Goal: Transaction & Acquisition: Purchase product/service

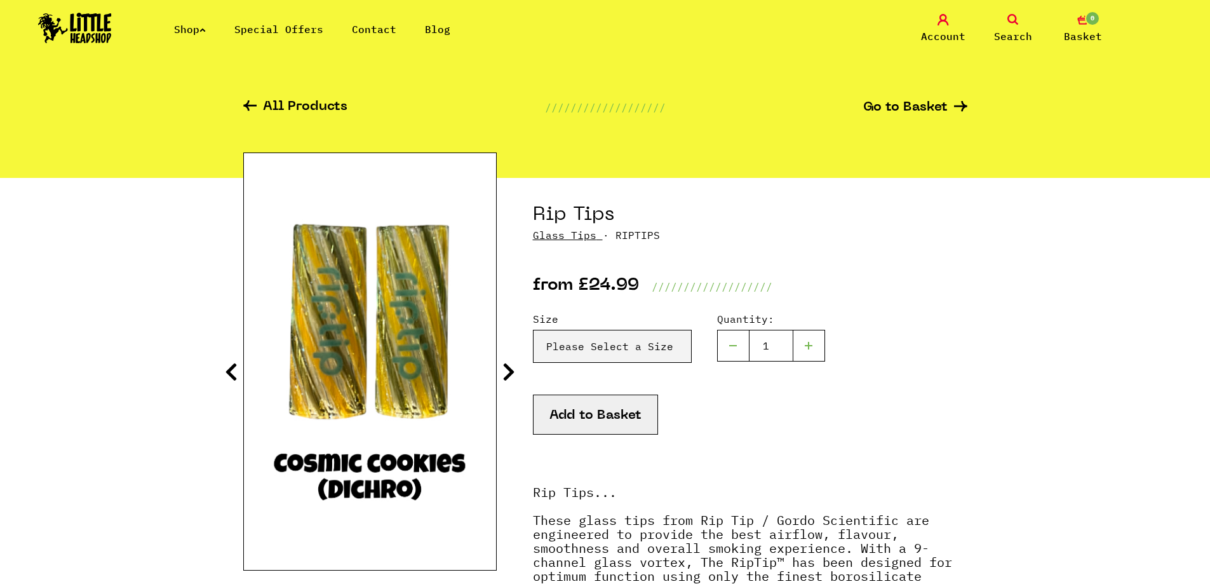
scroll to position [127, 0]
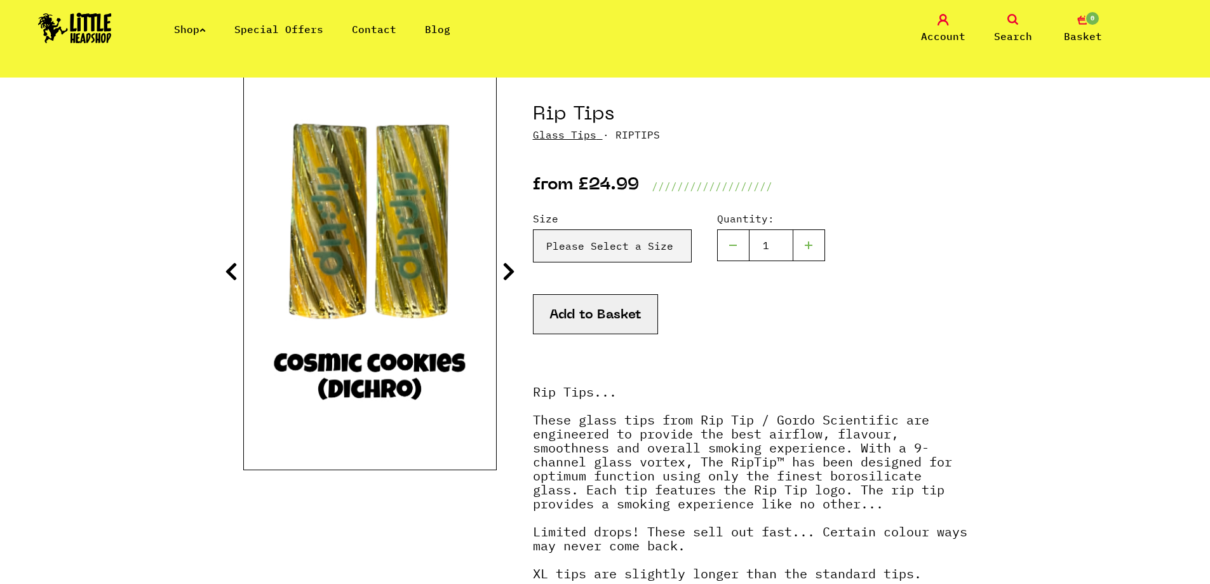
click at [506, 272] on icon at bounding box center [508, 271] width 13 height 20
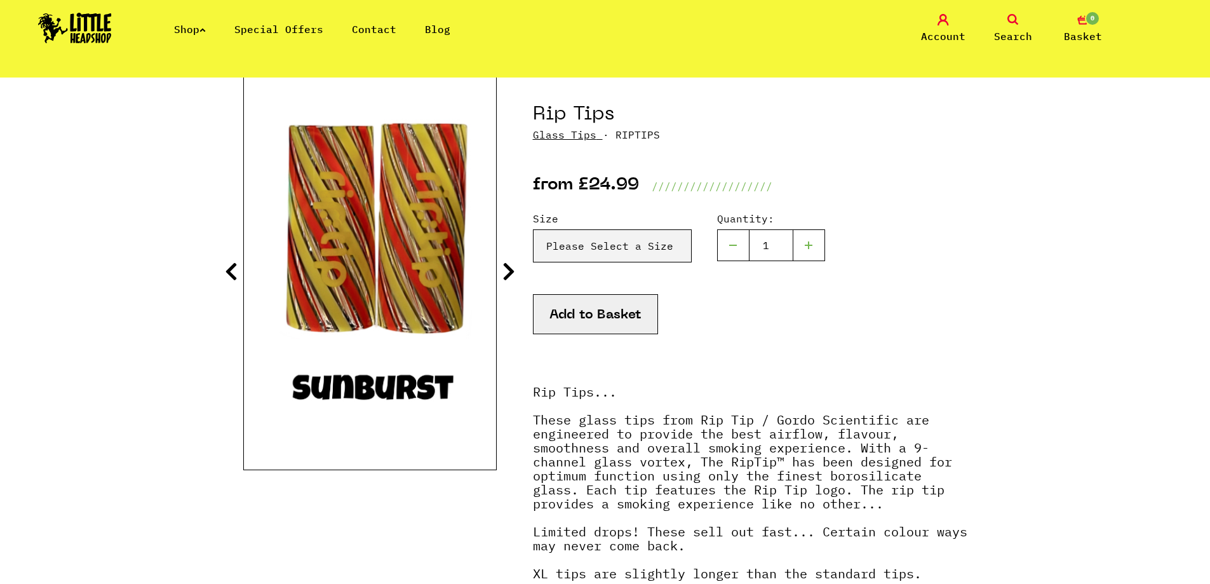
click at [507, 272] on icon at bounding box center [508, 271] width 13 height 20
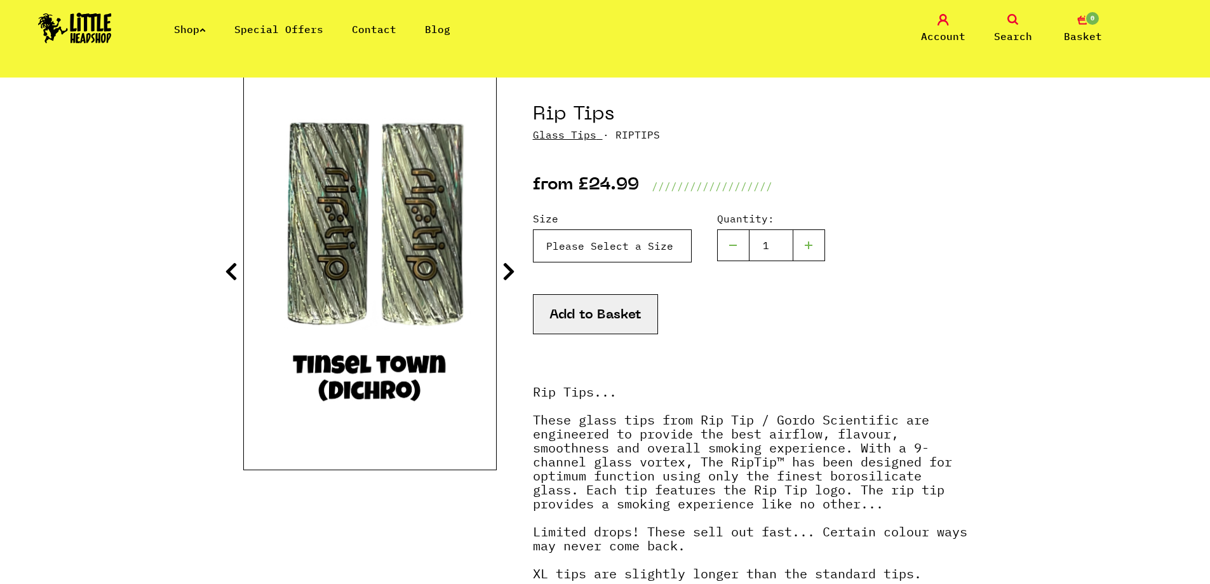
click at [583, 246] on select "Please Select a Size Rip Tips - Size 7 - Clear - £24.99 (Out of Stock) Rip Tips…" at bounding box center [612, 245] width 159 height 33
click at [228, 269] on icon at bounding box center [231, 271] width 13 height 20
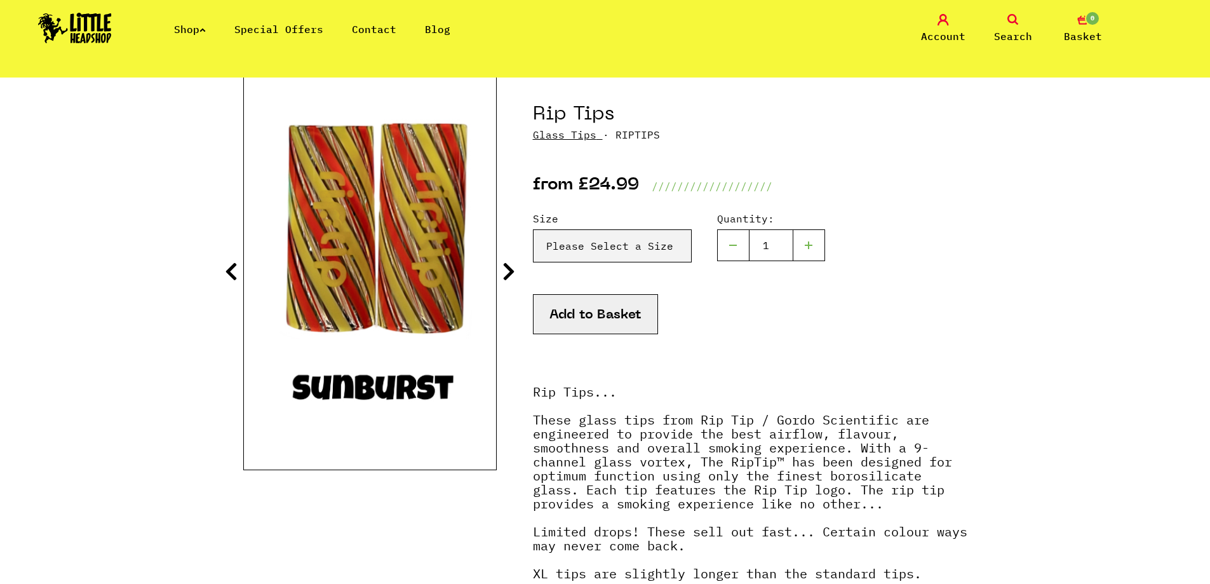
click at [228, 269] on icon at bounding box center [231, 271] width 13 height 20
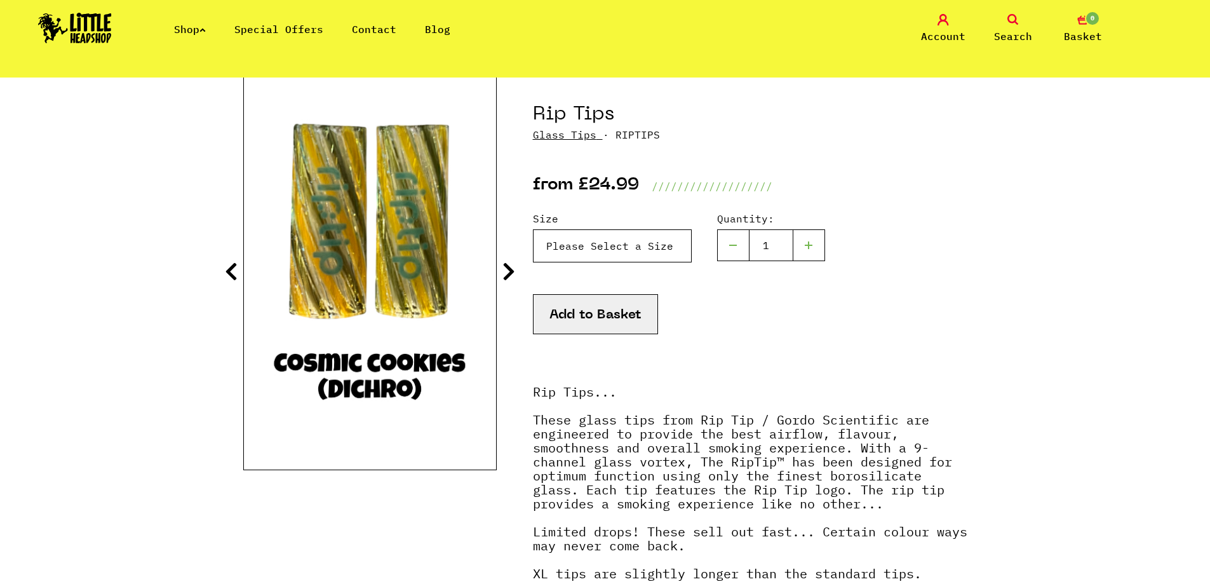
click at [610, 248] on select "Please Select a Size Rip Tips - Size 7 - Clear - £24.99 (Out of Stock) Rip Tips…" at bounding box center [612, 245] width 159 height 33
select select "1937"
click at [533, 229] on select "Please Select a Size Rip Tips - Size 7 - Clear - £24.99 (Out of Stock) Rip Tips…" at bounding box center [612, 245] width 159 height 33
click at [506, 276] on icon at bounding box center [508, 271] width 13 height 20
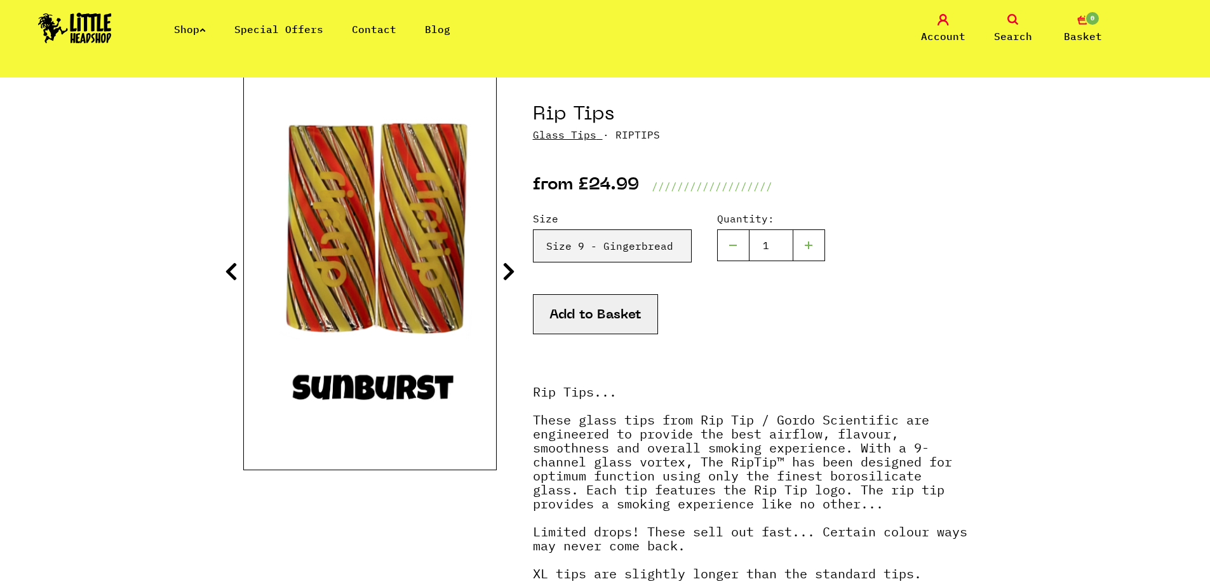
click at [506, 276] on icon at bounding box center [508, 271] width 13 height 20
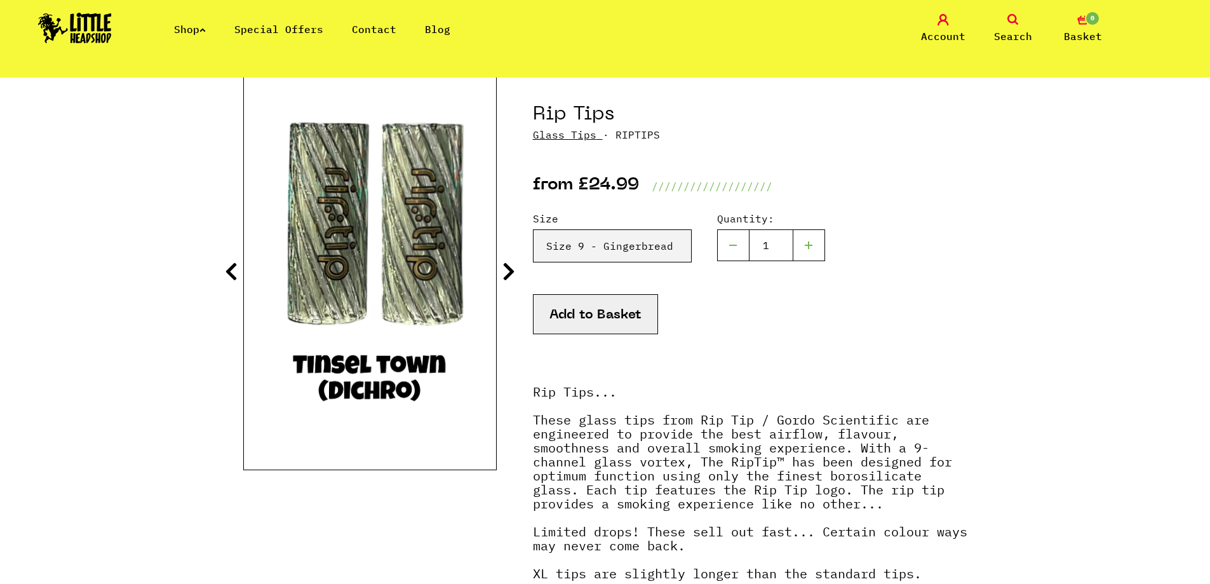
click at [506, 276] on icon at bounding box center [508, 271] width 13 height 20
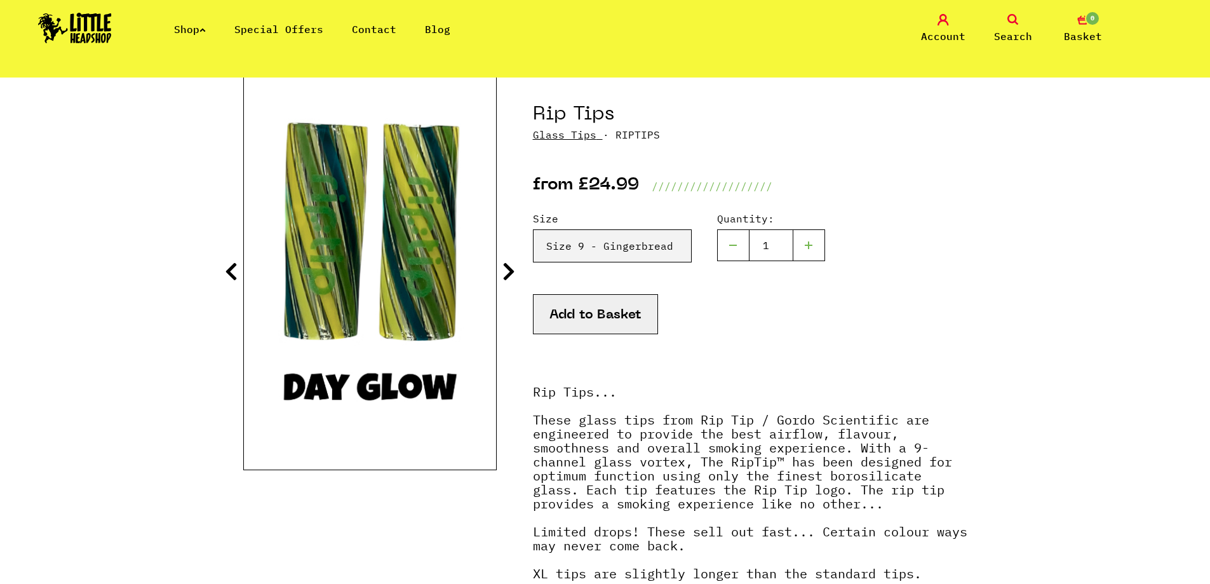
click at [506, 276] on icon at bounding box center [508, 271] width 13 height 20
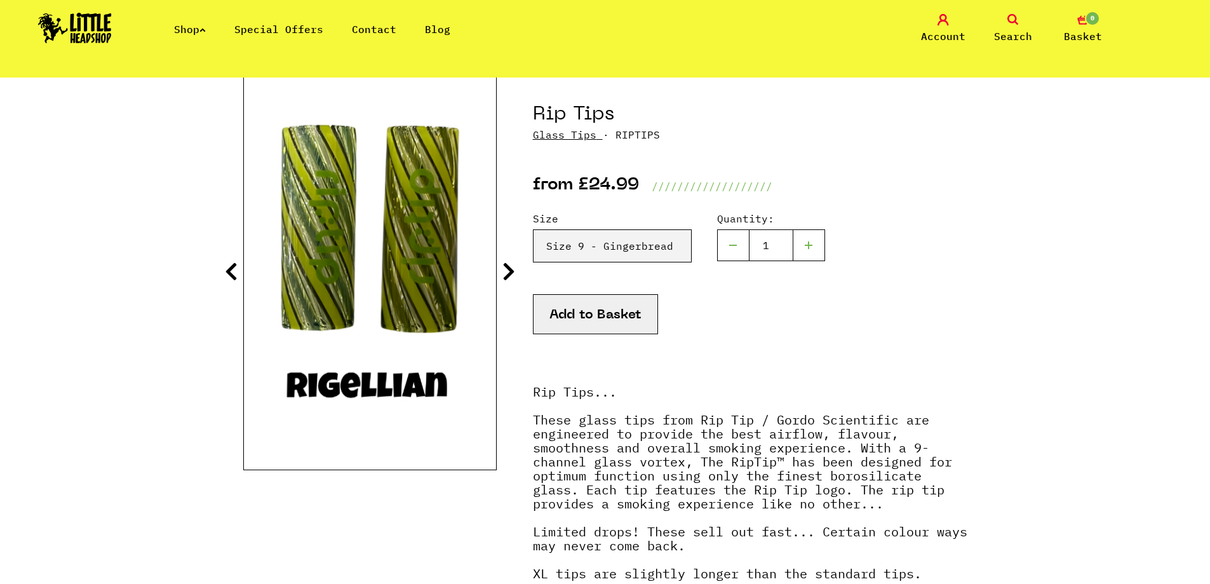
click at [506, 276] on icon at bounding box center [508, 271] width 13 height 20
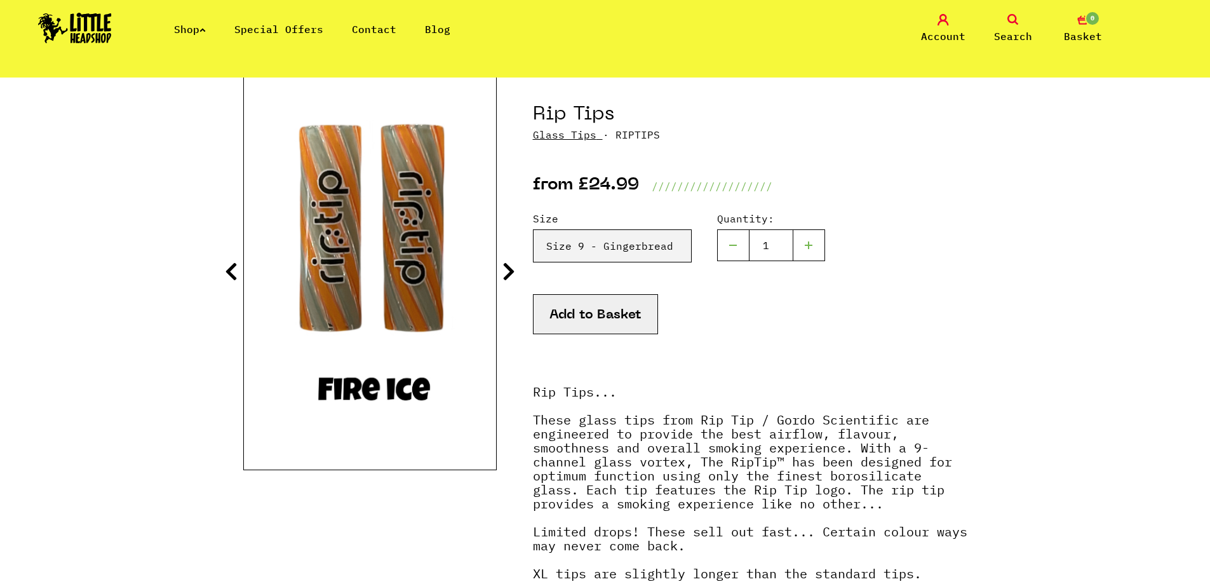
click at [506, 276] on icon at bounding box center [508, 271] width 13 height 20
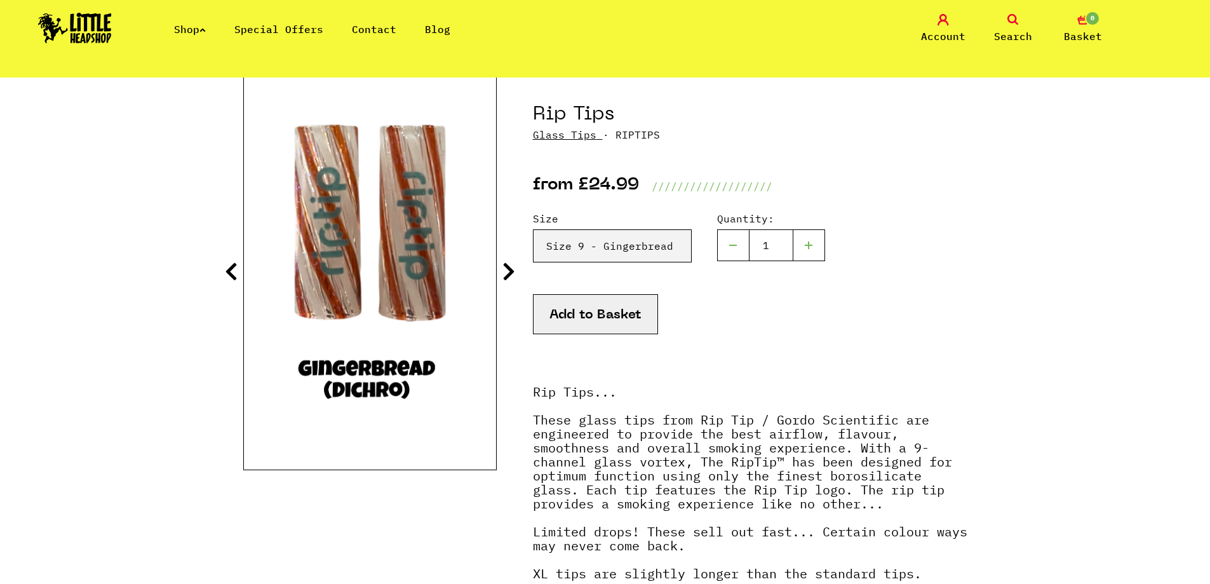
click at [513, 264] on icon at bounding box center [508, 271] width 13 height 20
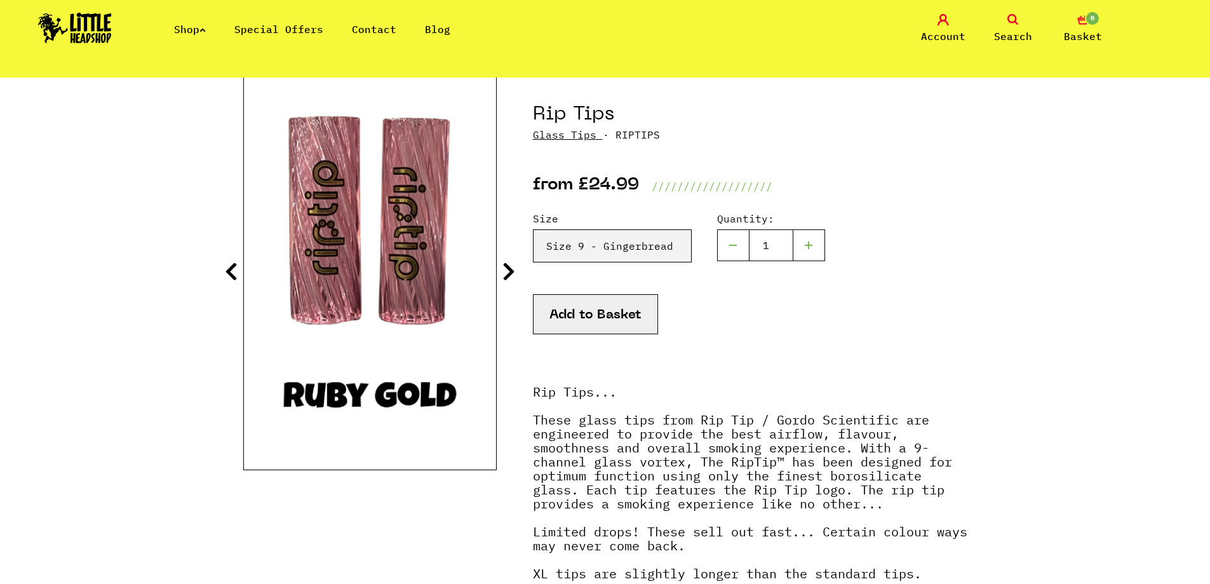
click at [511, 265] on icon at bounding box center [508, 271] width 13 height 20
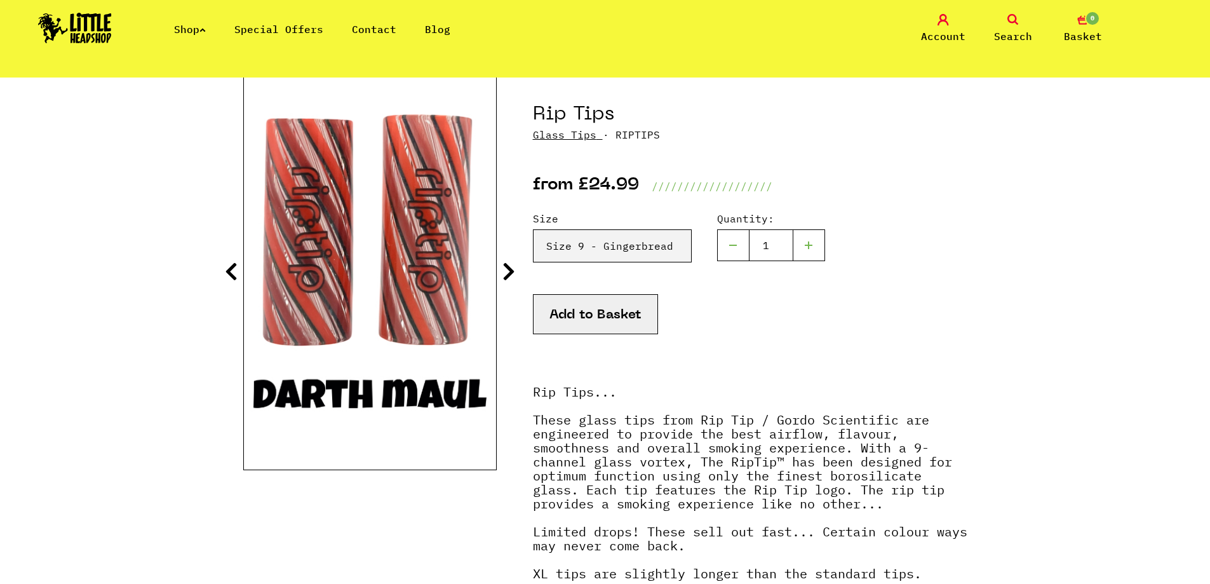
click at [511, 265] on icon at bounding box center [508, 271] width 13 height 20
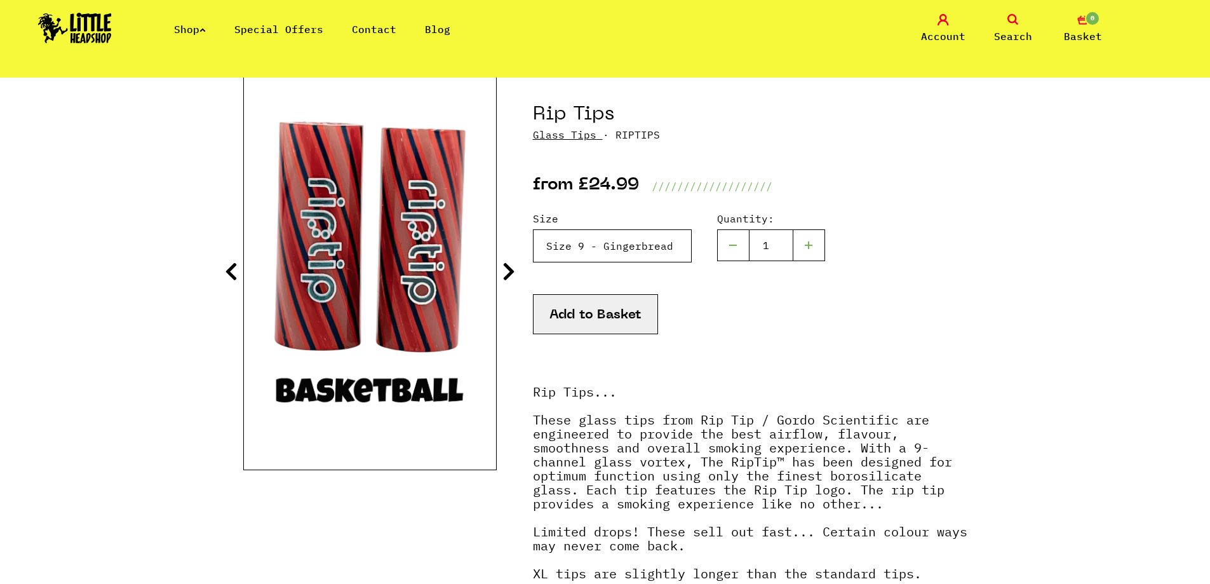
click at [600, 252] on select "Please Select a Size Rip Tips - Size 7 - Clear - £24.99 (Out of Stock) Rip Tips…" at bounding box center [612, 245] width 159 height 33
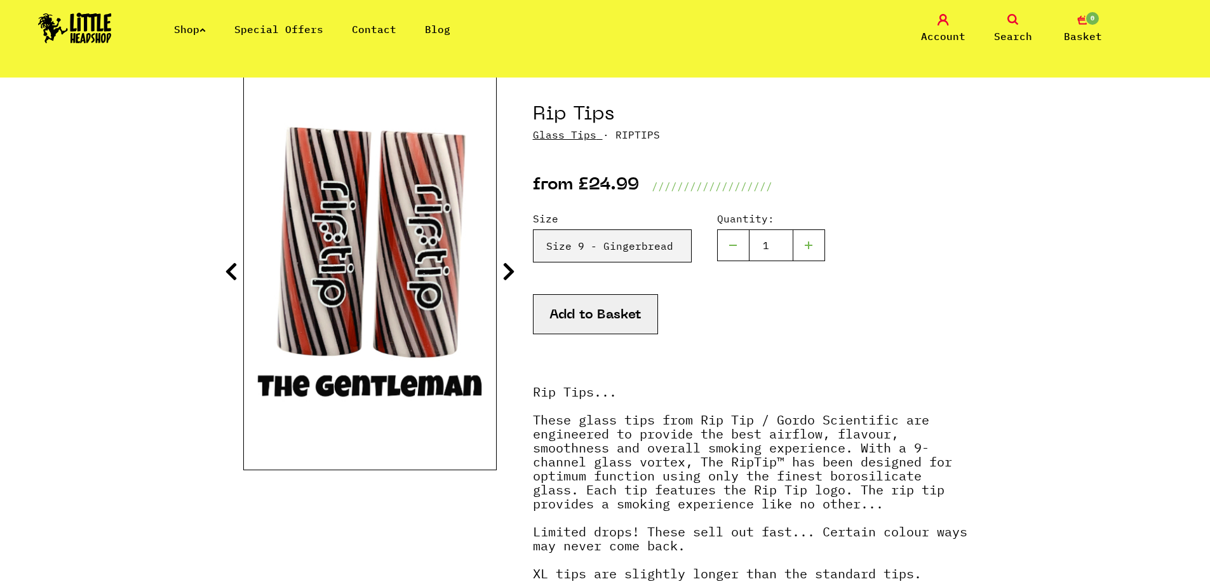
click at [199, 34] on link "Shop" at bounding box center [190, 29] width 32 height 13
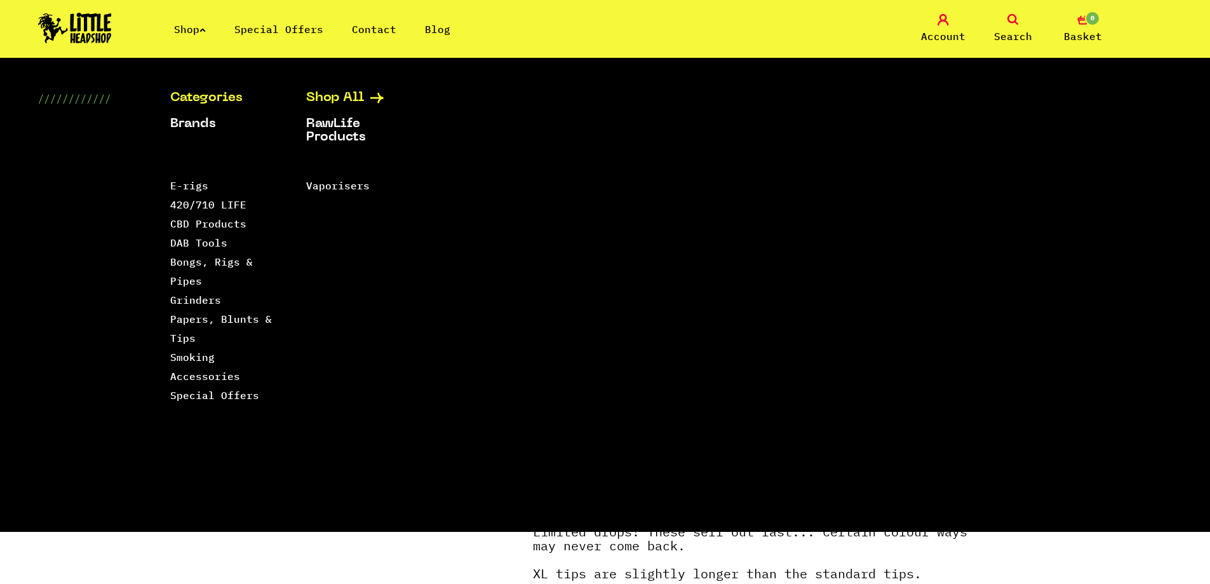
click at [348, 96] on link "Shop All" at bounding box center [358, 97] width 104 height 13
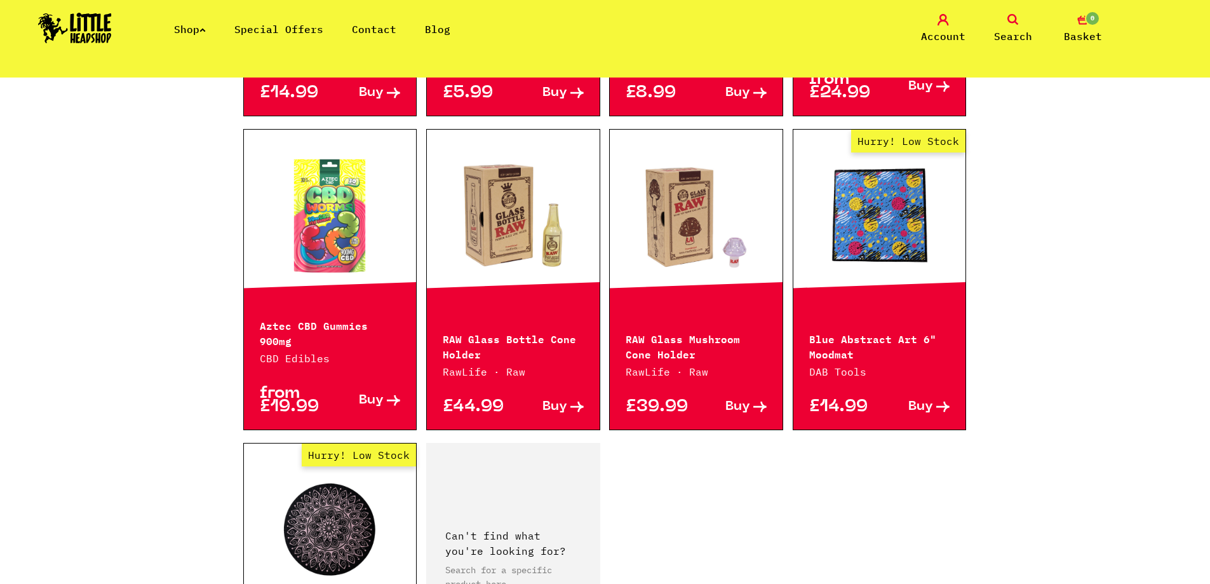
scroll to position [1715, 0]
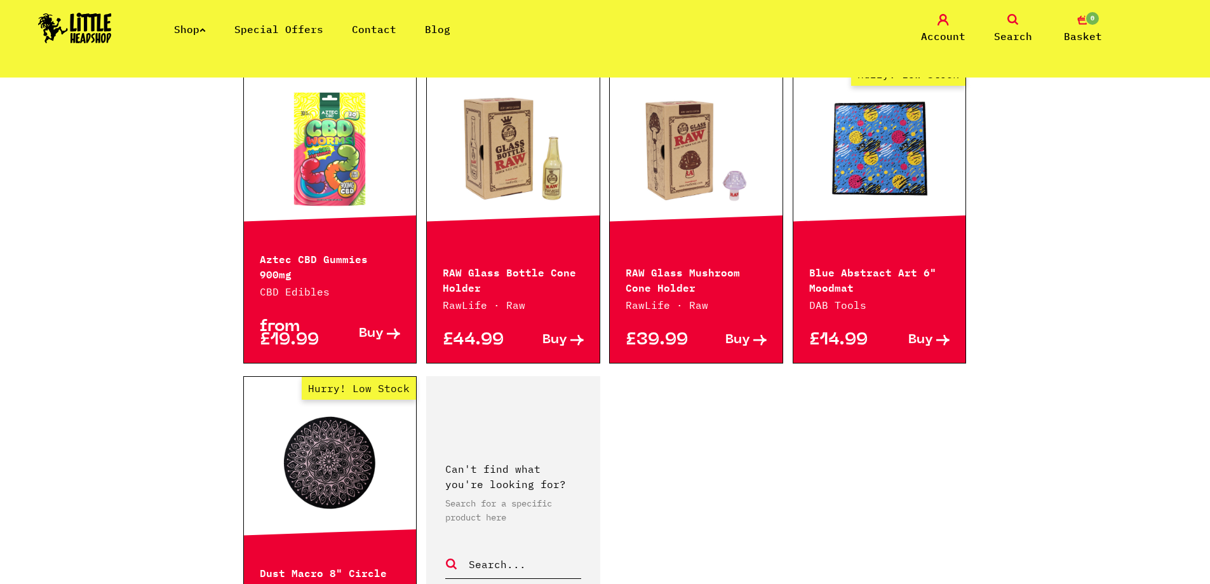
click at [381, 327] on span "Buy" at bounding box center [371, 333] width 25 height 13
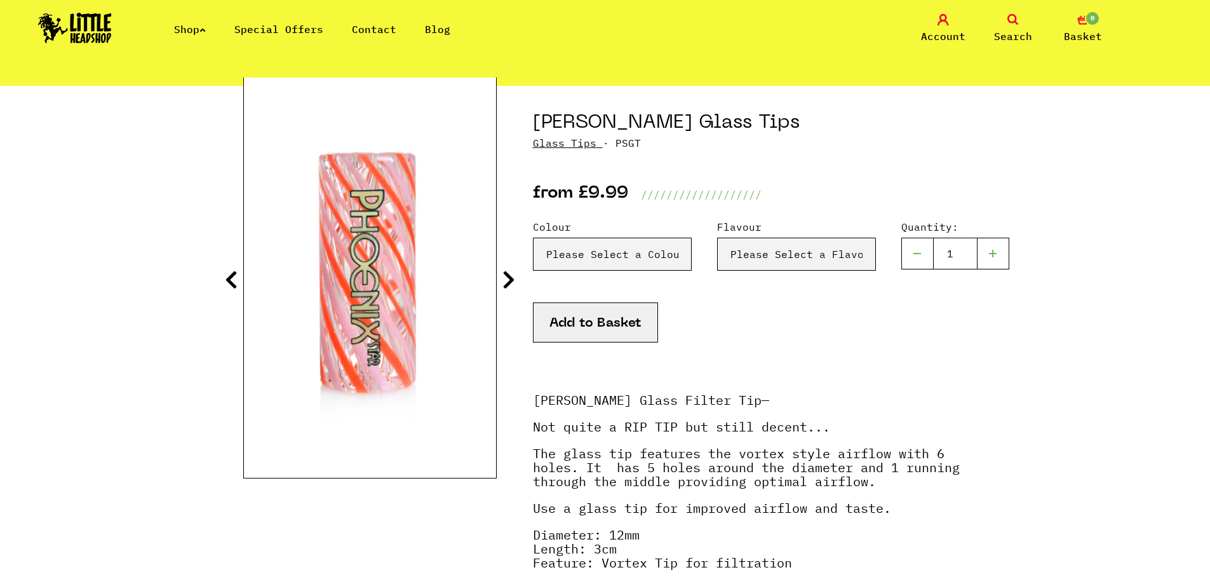
scroll to position [127, 0]
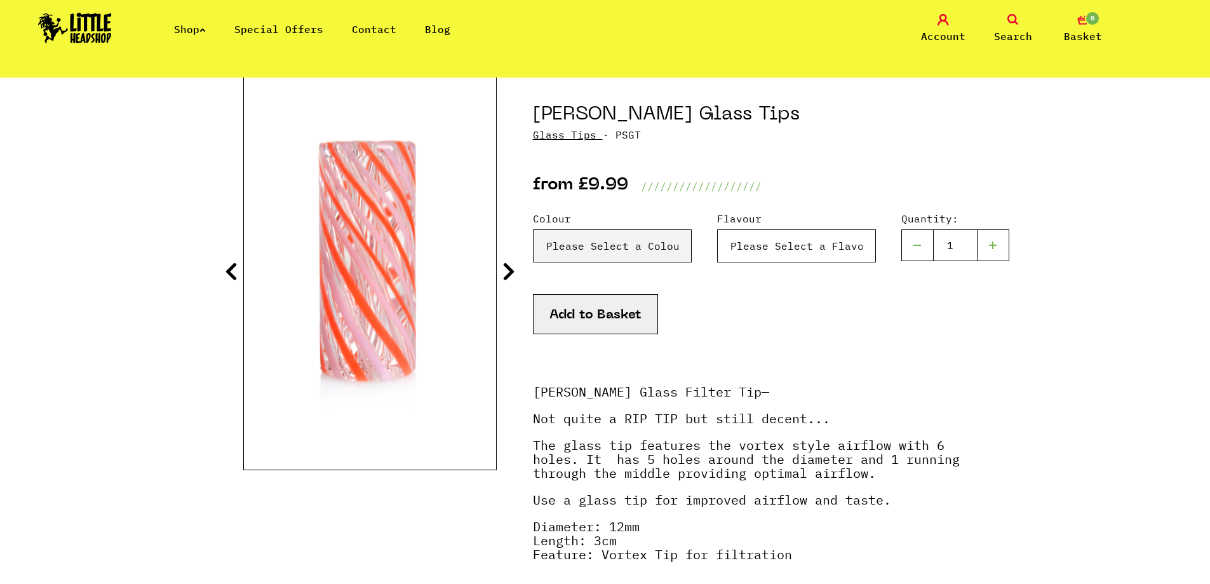
click at [692, 245] on select "Please Select a Flavour Turqouise - £9.99" at bounding box center [612, 245] width 159 height 33
click at [630, 248] on select "Please Select a Colour Blue & Lilac - £9.99 Blue - £9.99 Orange & Red - £9.99 Y…" at bounding box center [612, 245] width 159 height 33
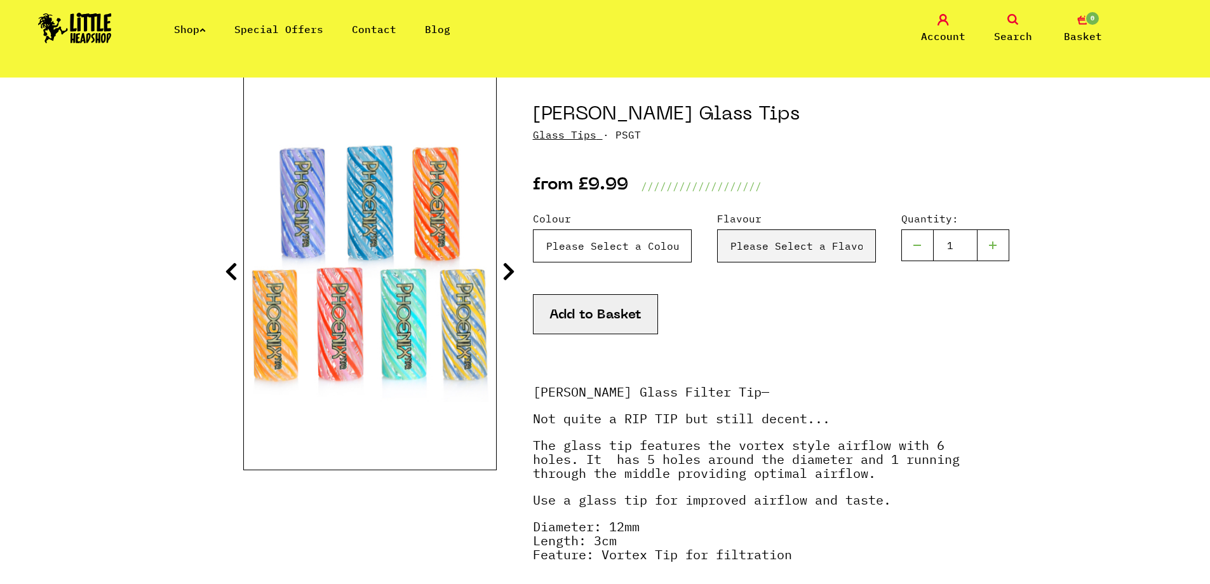
select select "2009"
click at [533, 229] on select "Please Select a Colour Blue & Lilac - £9.99 Blue - £9.99 Orange & Red - £9.99 Y…" at bounding box center [612, 245] width 159 height 33
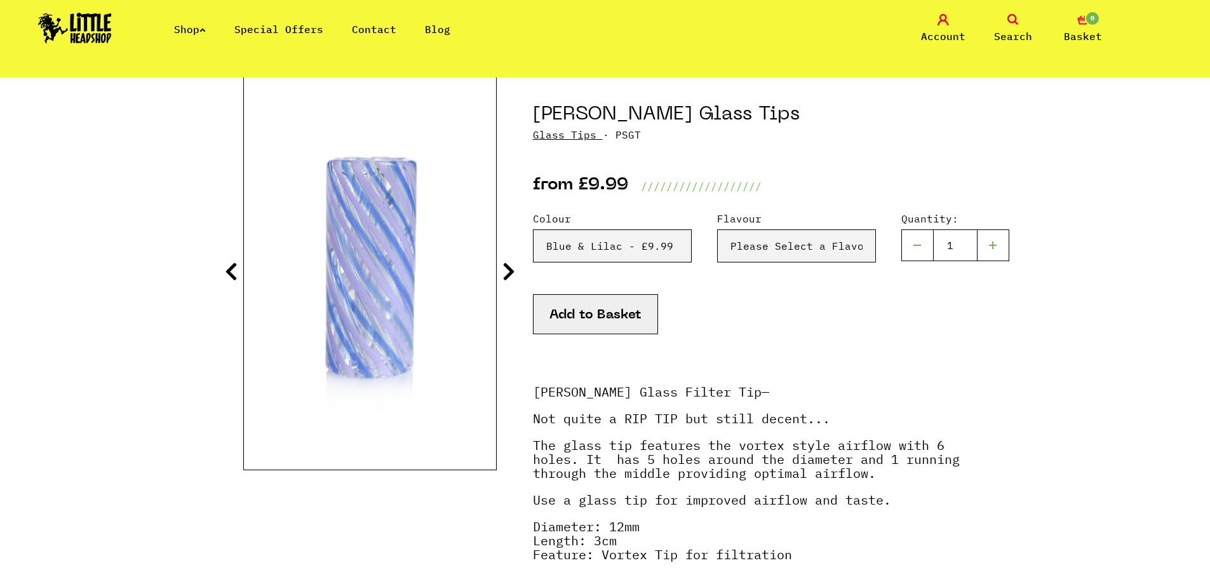
click at [514, 270] on icon at bounding box center [508, 271] width 13 height 20
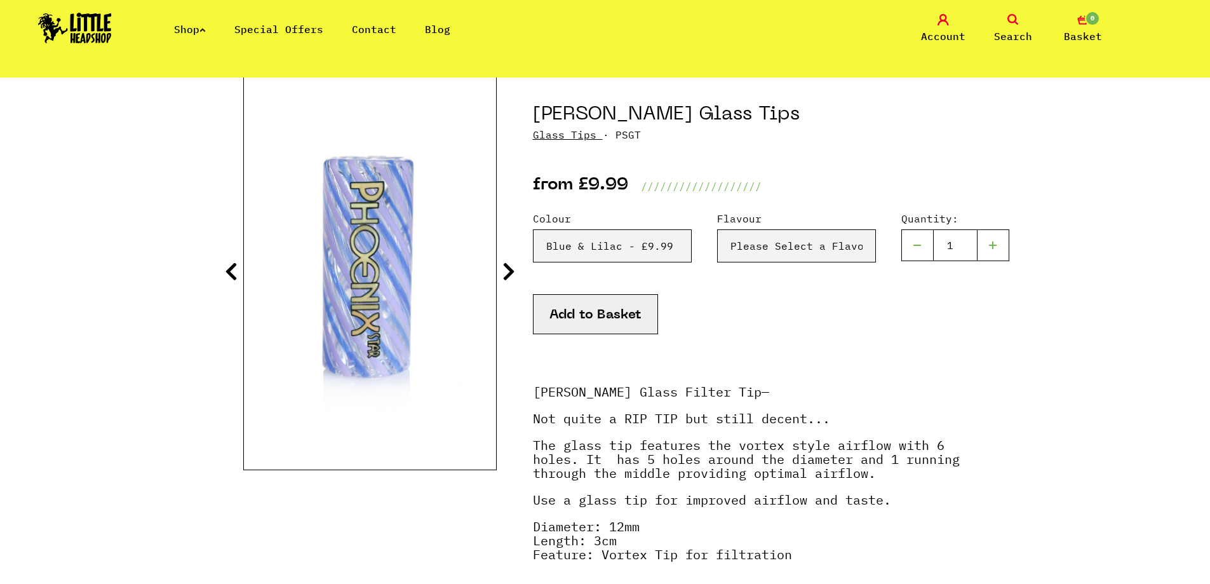
click at [509, 270] on icon at bounding box center [508, 271] width 13 height 20
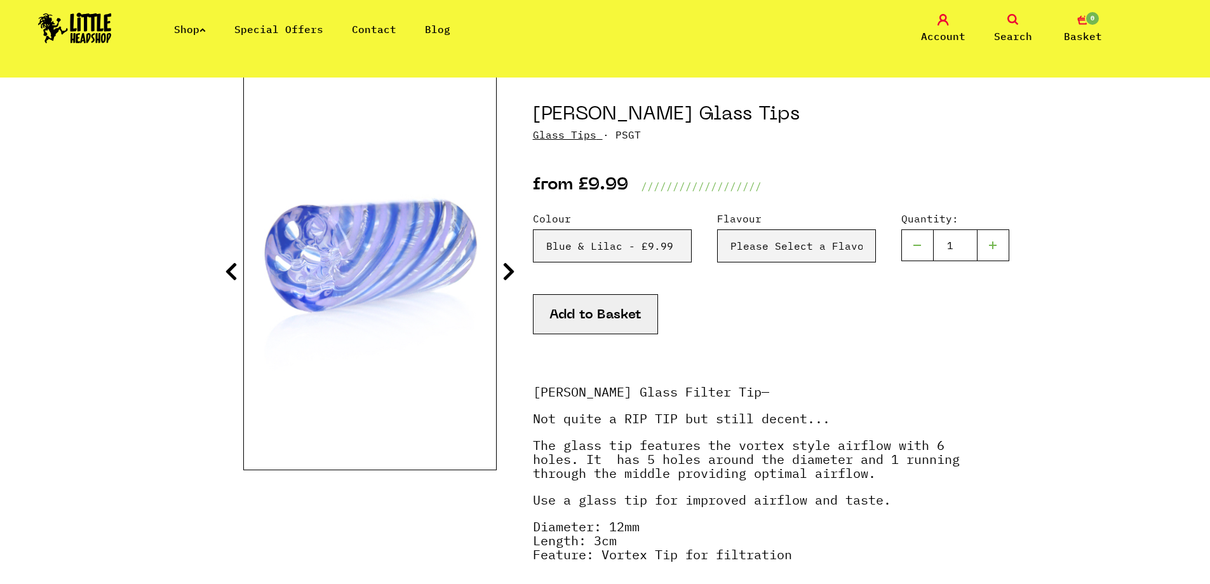
click at [509, 270] on icon at bounding box center [508, 271] width 13 height 20
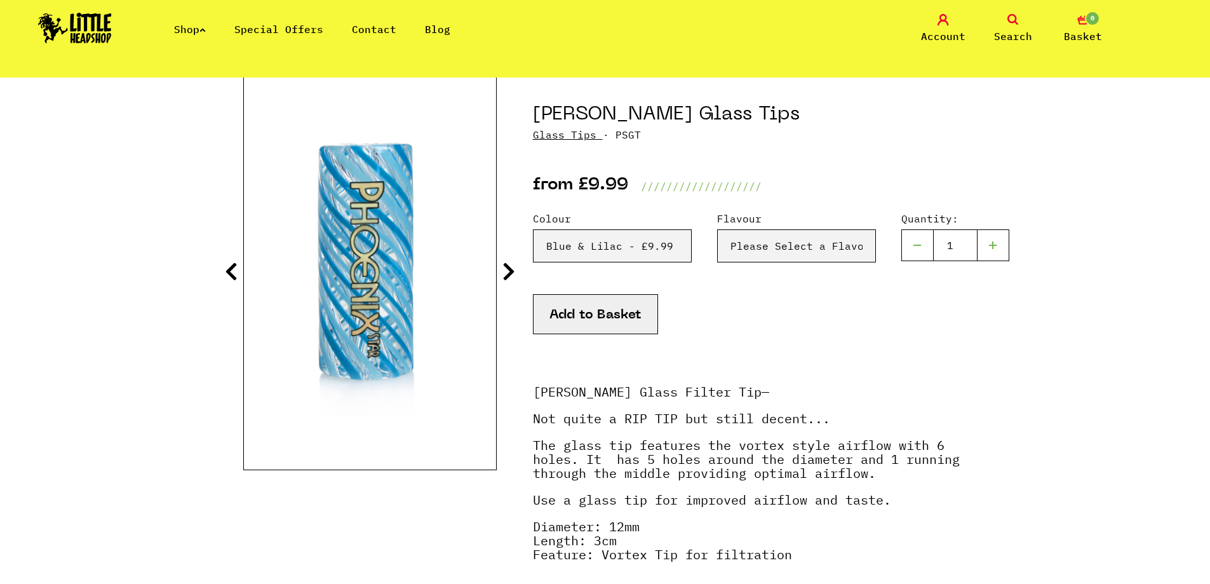
click at [509, 270] on icon at bounding box center [508, 271] width 13 height 20
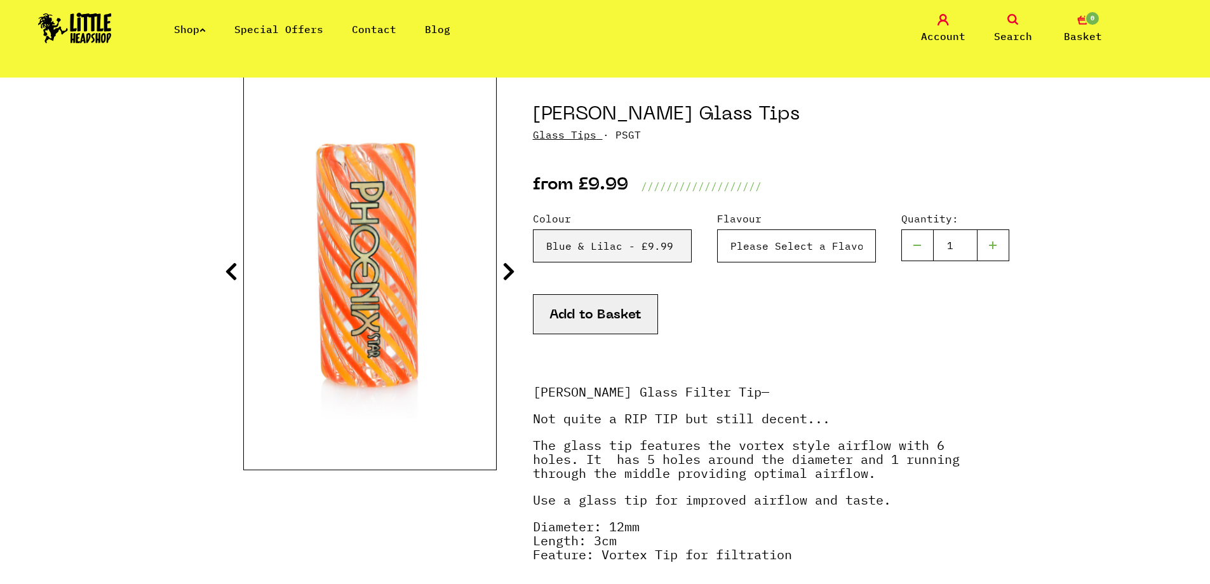
click at [692, 253] on select "Please Select a Flavour Turqouise - £9.99" at bounding box center [612, 245] width 159 height 33
select select "2014"
click at [692, 229] on select "Please Select a Flavour Turqouise - £9.99" at bounding box center [612, 245] width 159 height 33
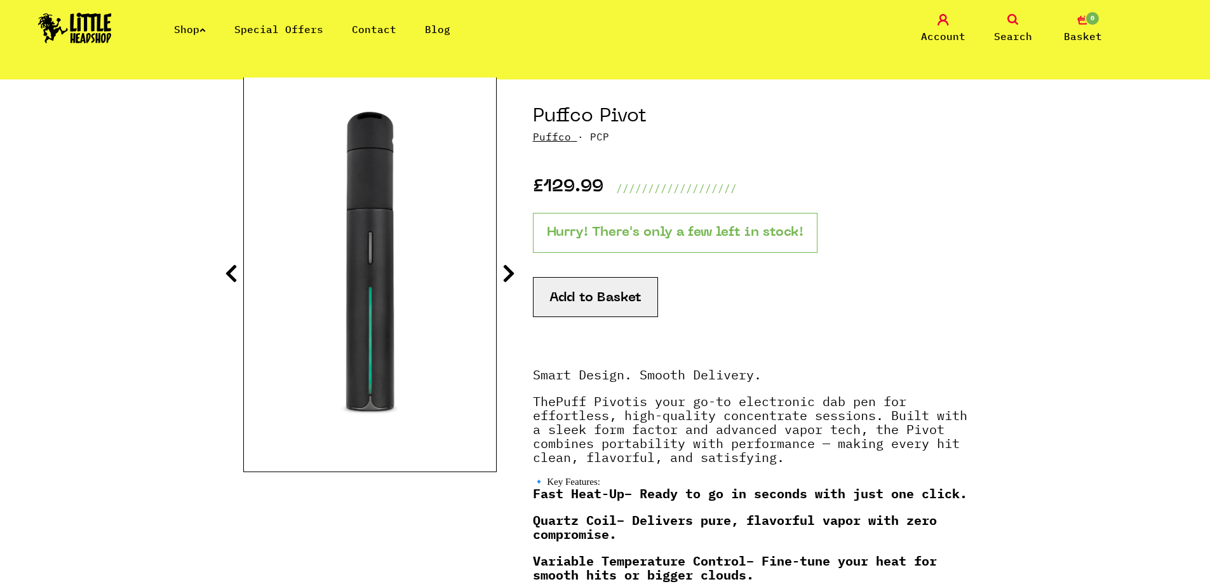
scroll to position [127, 0]
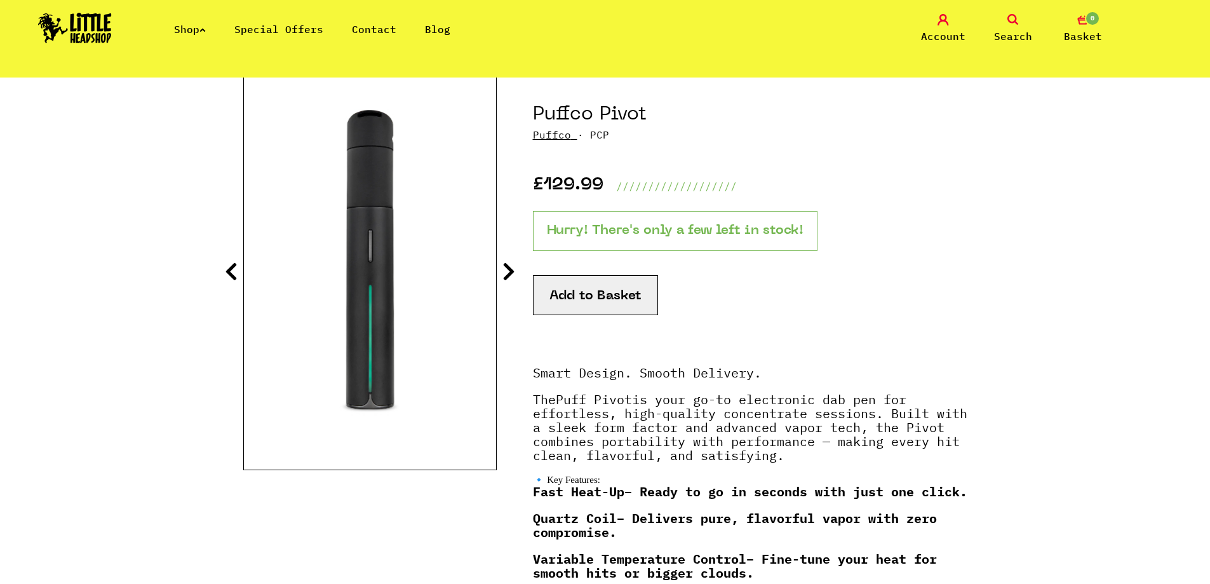
click at [509, 269] on icon at bounding box center [508, 271] width 13 height 20
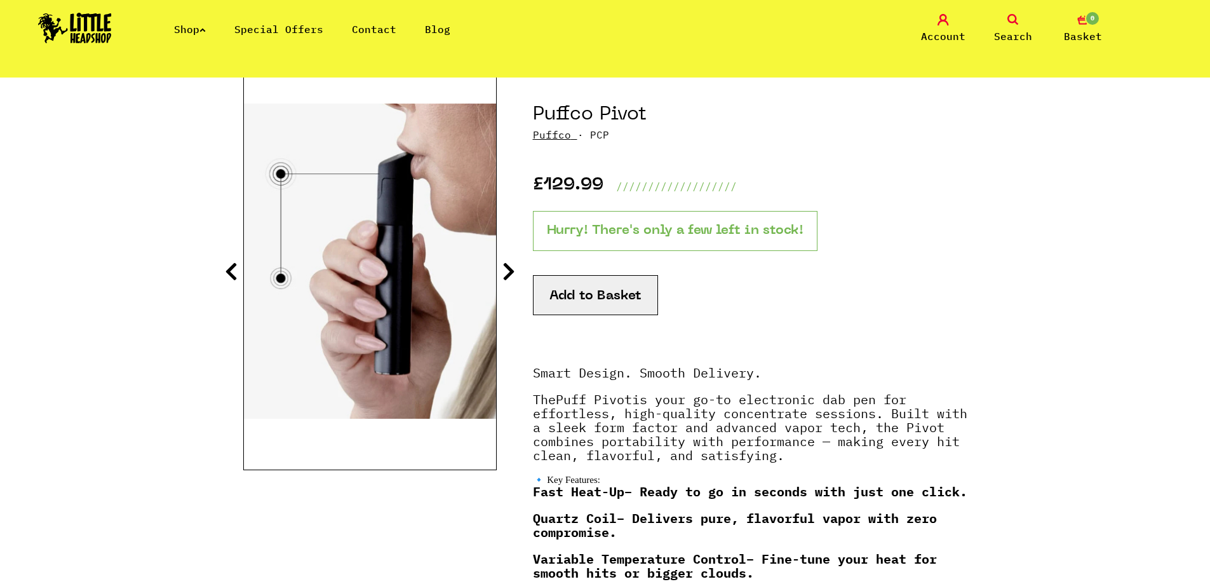
click at [509, 269] on icon at bounding box center [508, 271] width 13 height 20
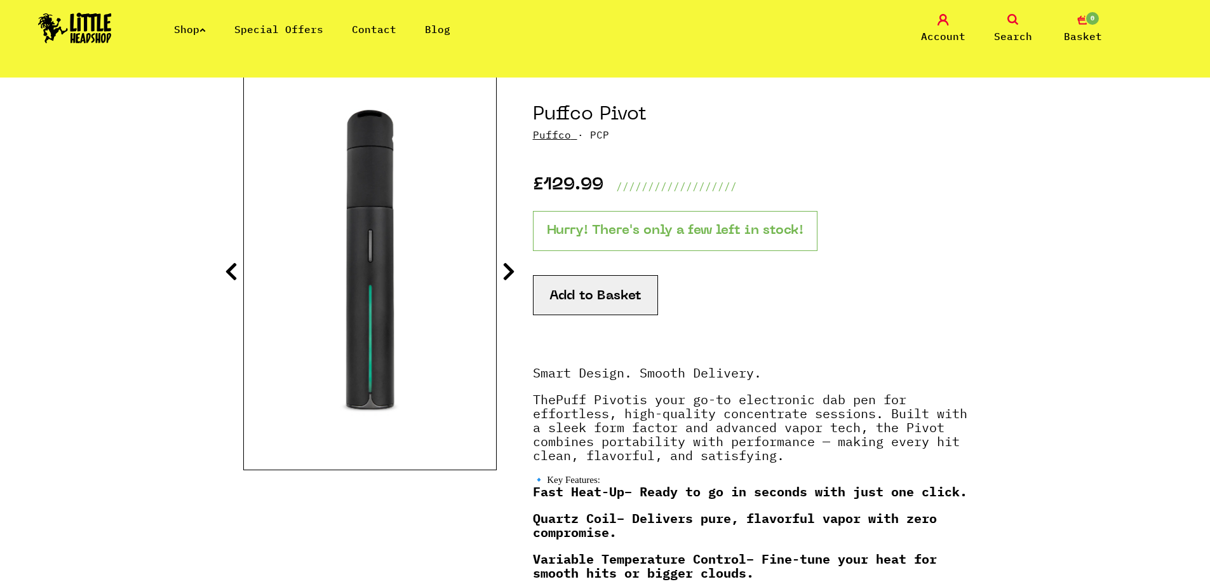
click at [509, 269] on icon at bounding box center [508, 271] width 13 height 20
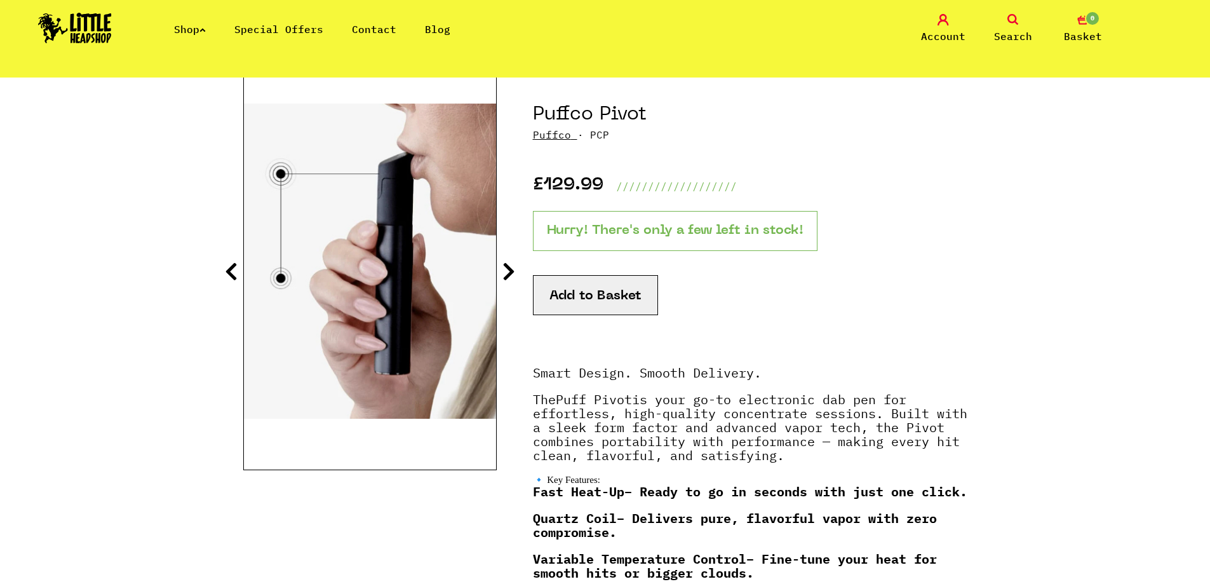
click at [509, 269] on icon at bounding box center [508, 271] width 13 height 20
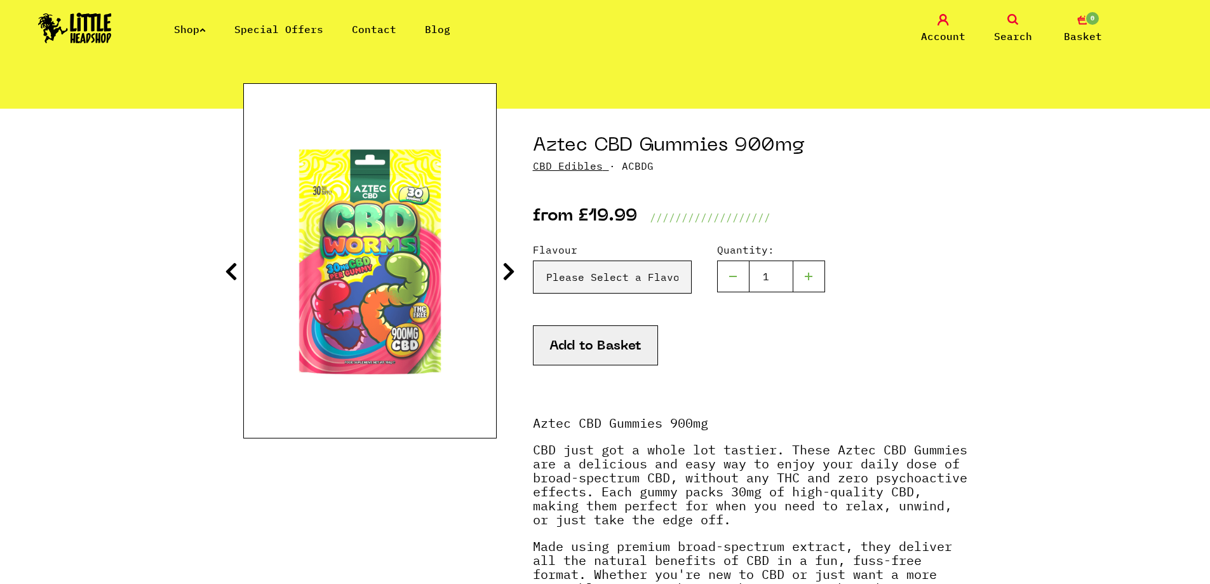
scroll to position [127, 0]
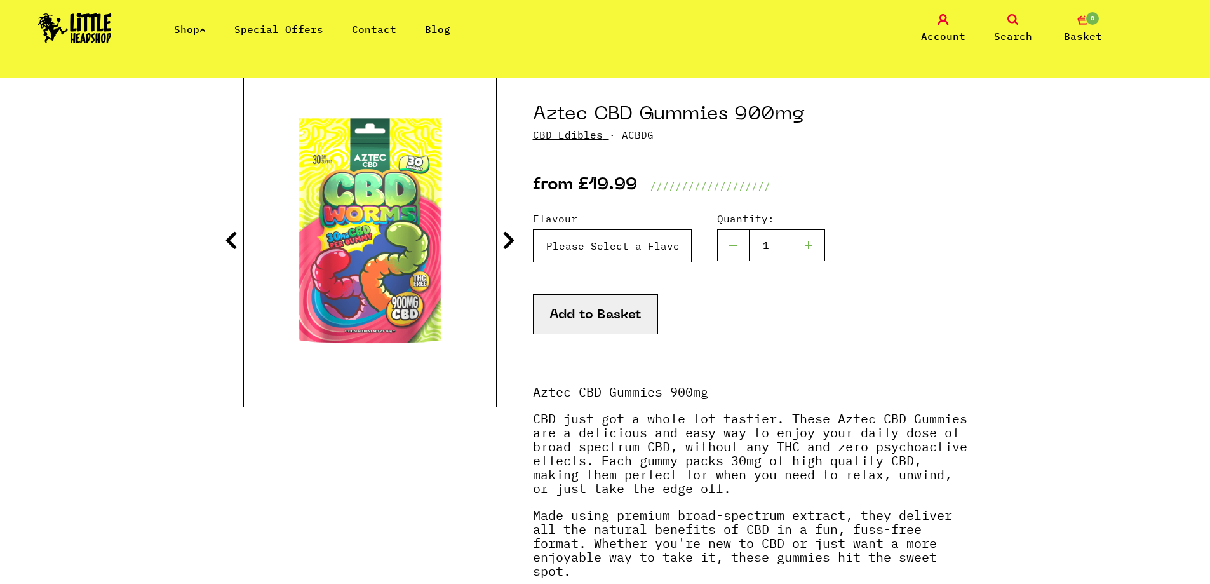
click at [604, 239] on select "Please Select a Flavour Cola Bottle - £19.99 Fizzy Cherries - £19.99 Fizzy Bott…" at bounding box center [612, 245] width 159 height 33
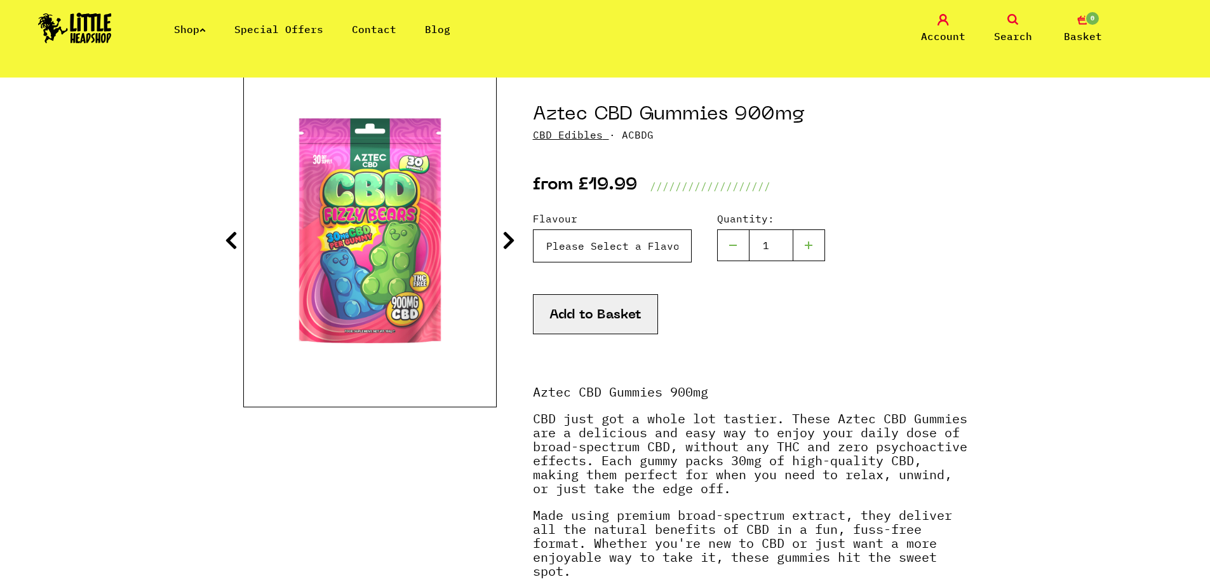
select select "1992"
click at [533, 229] on select "Please Select a Flavour Cola Bottle - £19.99 Fizzy Cherries - £19.99 Fizzy Bott…" at bounding box center [612, 245] width 159 height 33
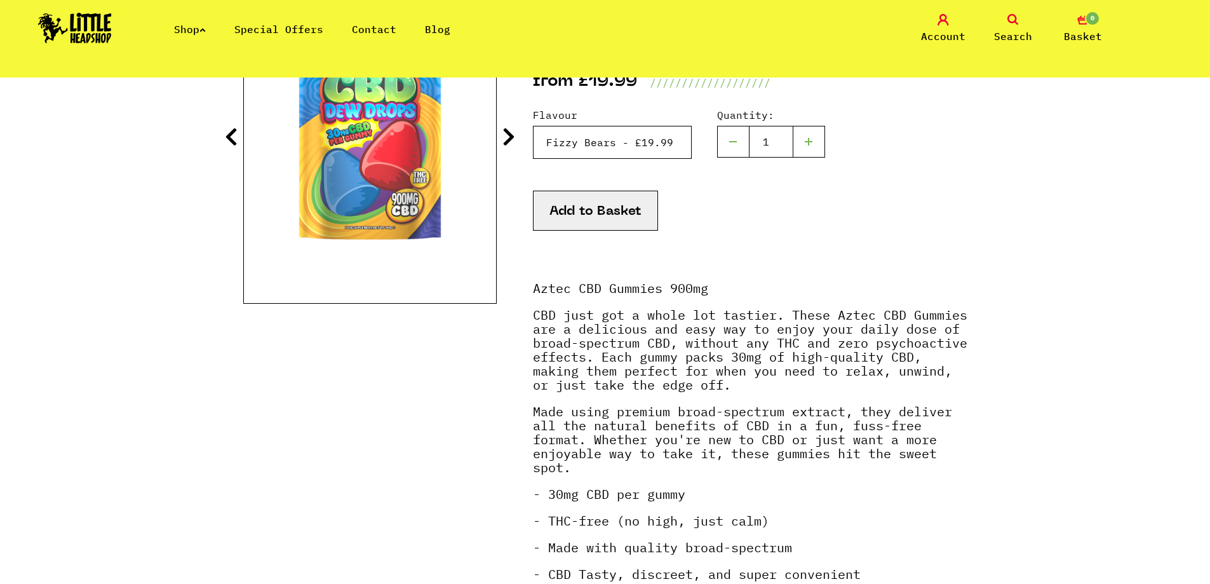
scroll to position [0, 0]
